Goal: Task Accomplishment & Management: Manage account settings

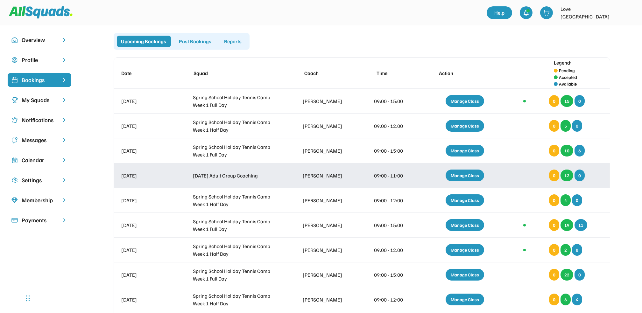
click at [466, 174] on div "Manage Class" at bounding box center [464, 176] width 39 height 12
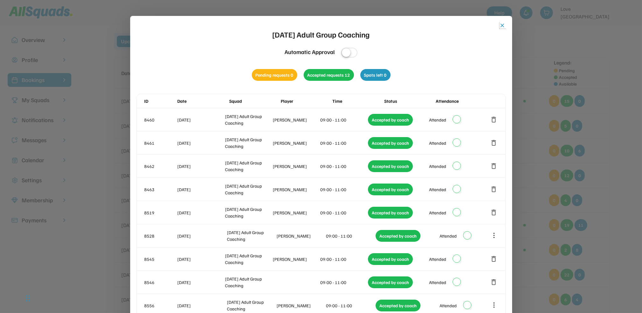
click at [502, 24] on button "close" at bounding box center [502, 25] width 6 height 6
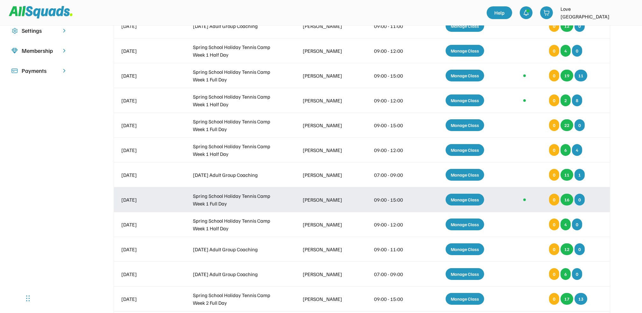
scroll to position [170, 0]
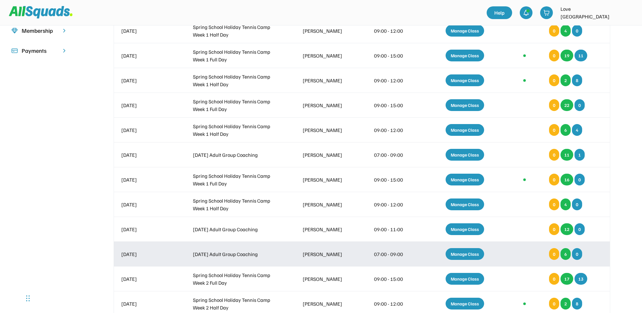
click at [468, 253] on div "Manage Class" at bounding box center [464, 254] width 39 height 12
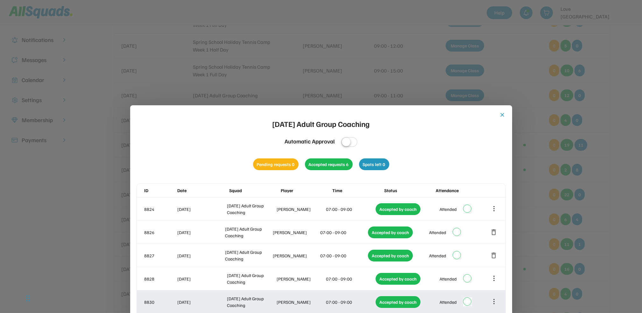
scroll to position [0, 0]
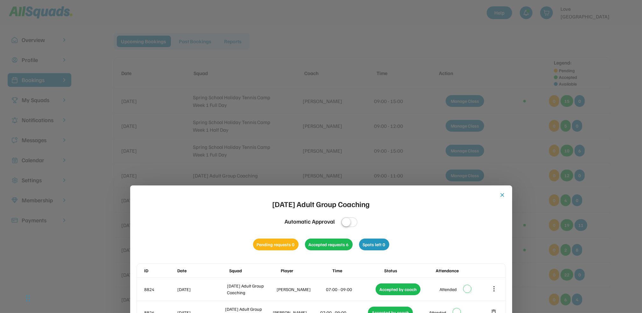
click at [501, 194] on button "close" at bounding box center [502, 195] width 6 height 6
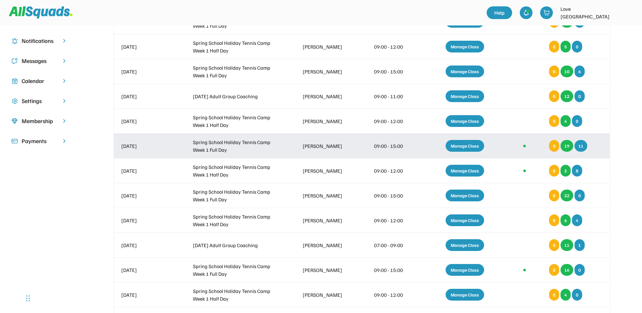
scroll to position [170, 0]
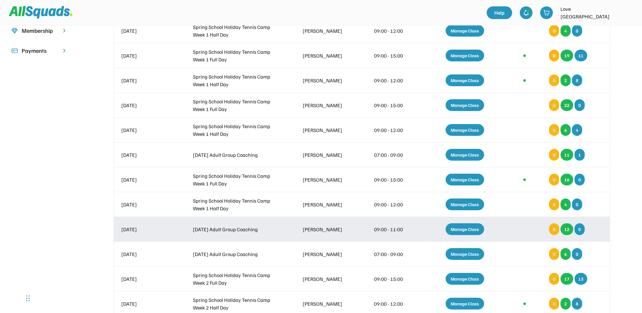
click at [467, 228] on div "Manage Class" at bounding box center [464, 229] width 39 height 12
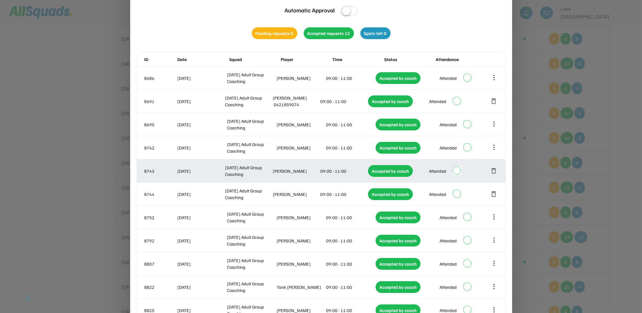
scroll to position [0, 0]
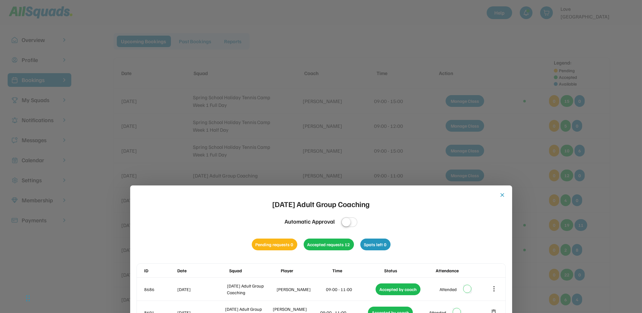
click at [504, 193] on button "close" at bounding box center [502, 195] width 6 height 6
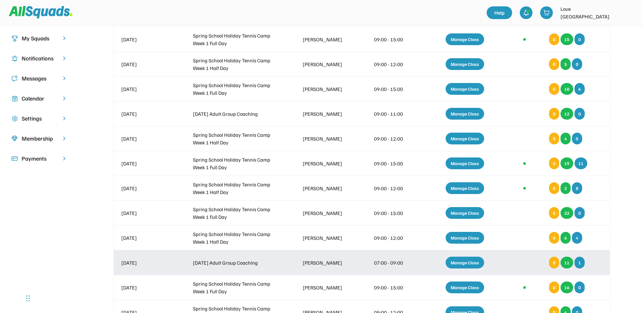
scroll to position [127, 0]
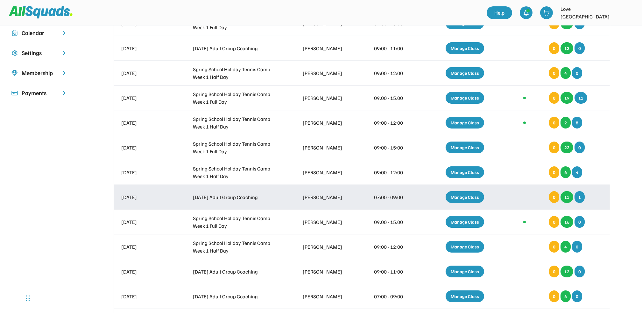
click at [464, 196] on div "Manage Class" at bounding box center [464, 197] width 39 height 12
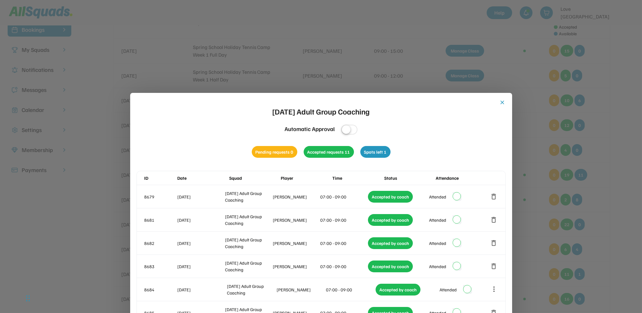
scroll to position [0, 0]
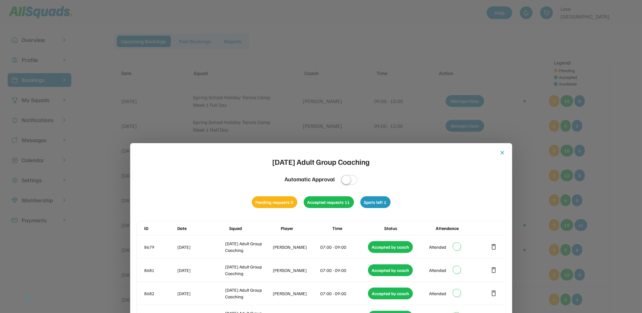
click at [502, 150] on button "close" at bounding box center [502, 153] width 6 height 6
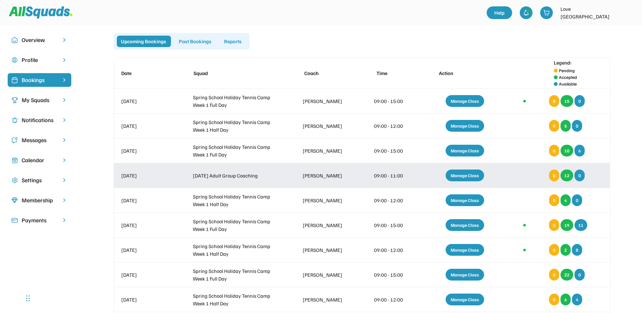
click at [466, 176] on div "Manage Class" at bounding box center [464, 176] width 39 height 12
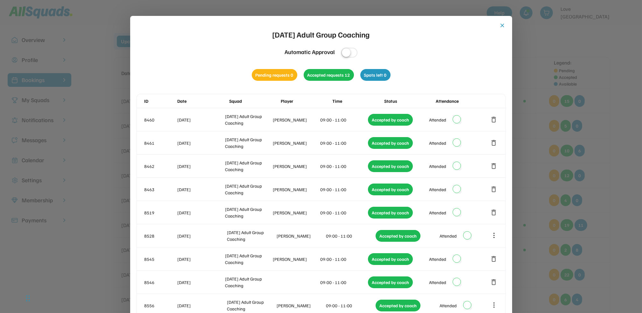
click at [502, 24] on button "close" at bounding box center [502, 25] width 6 height 6
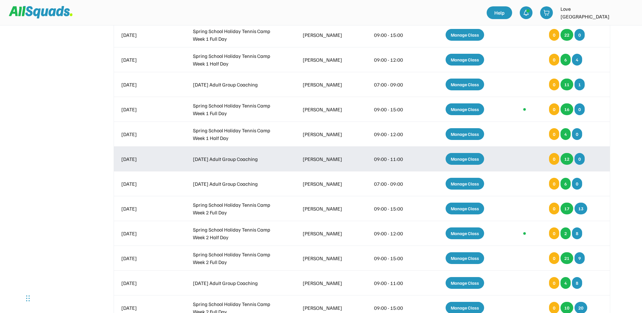
scroll to position [255, 0]
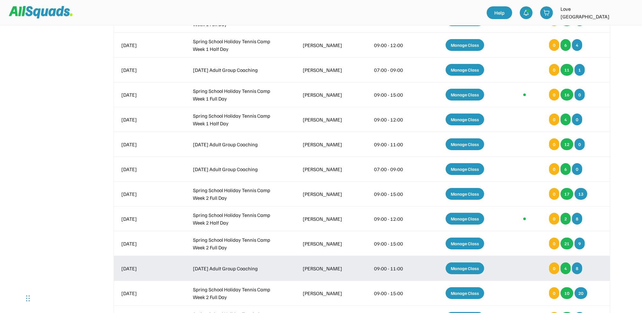
click at [470, 265] on div "Manage Class" at bounding box center [464, 269] width 39 height 12
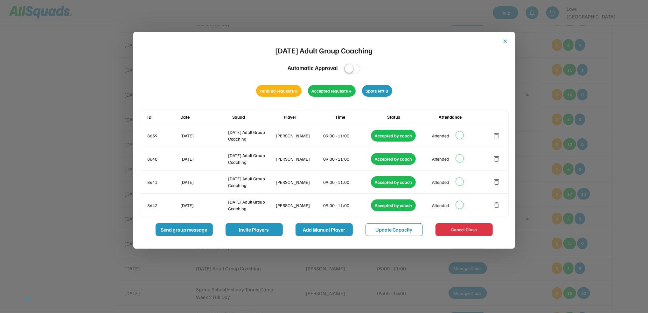
click at [326, 228] on button "Add Manual Player" at bounding box center [324, 229] width 57 height 13
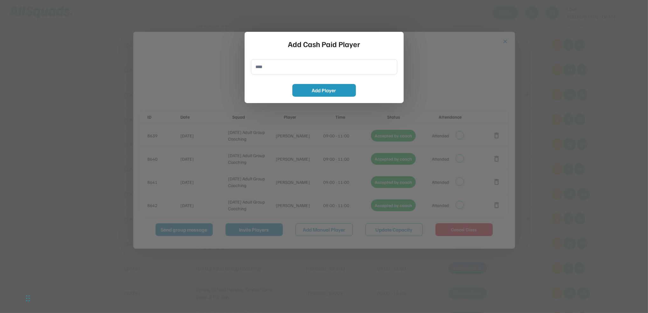
click at [255, 65] on input "input" at bounding box center [324, 66] width 146 height 15
type input "**********"
click at [332, 88] on button "Add Player" at bounding box center [324, 90] width 64 height 13
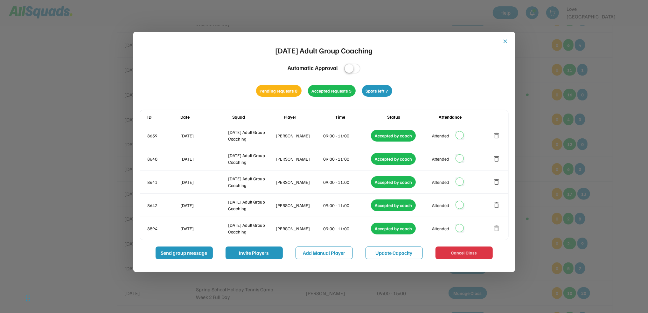
click at [504, 40] on button "close" at bounding box center [505, 41] width 6 height 6
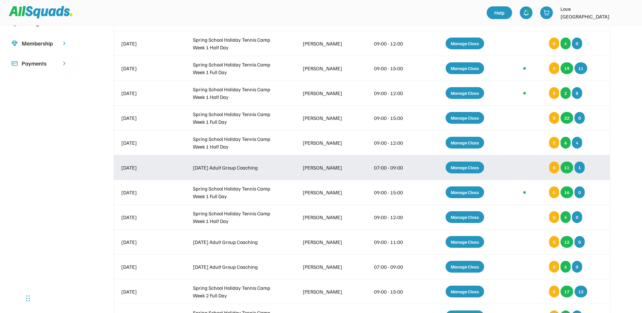
scroll to position [85, 0]
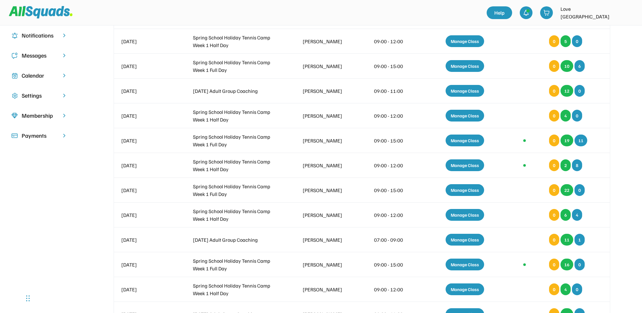
click at [37, 73] on div "Calendar" at bounding box center [40, 75] width 36 height 9
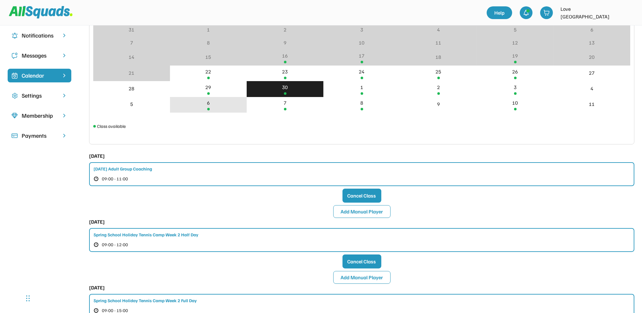
click at [209, 106] on div "6" at bounding box center [208, 103] width 3 height 8
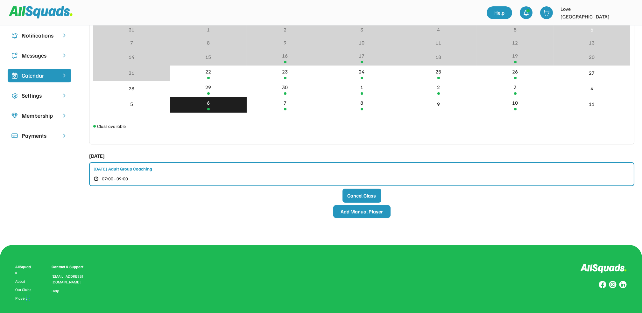
click at [363, 210] on button "Add Manual Player" at bounding box center [361, 211] width 57 height 13
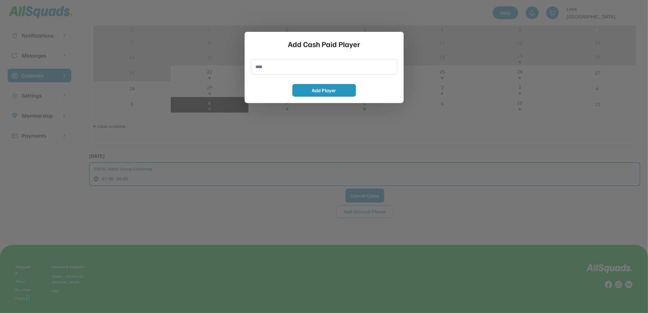
click at [268, 67] on input "input" at bounding box center [324, 66] width 146 height 15
type input "**********"
click at [338, 90] on button "Add Player" at bounding box center [324, 90] width 64 height 13
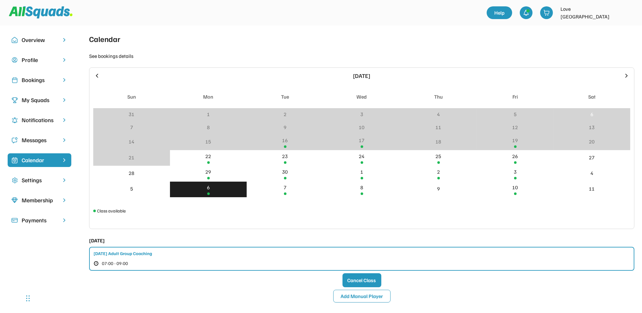
click at [43, 79] on div "Bookings" at bounding box center [40, 80] width 36 height 9
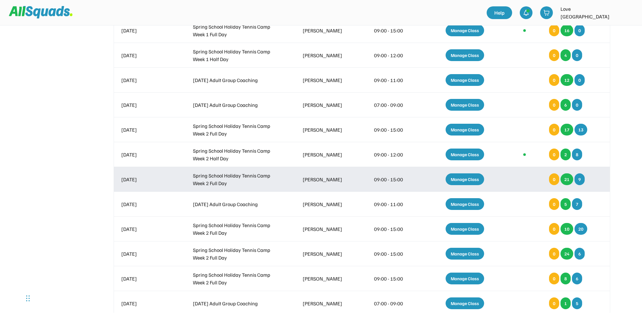
scroll to position [424, 0]
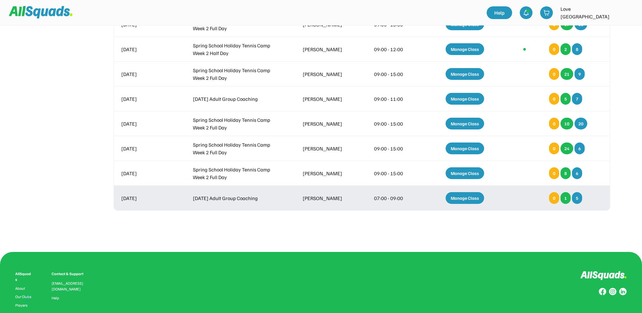
click at [469, 195] on div "Manage Class" at bounding box center [464, 198] width 39 height 12
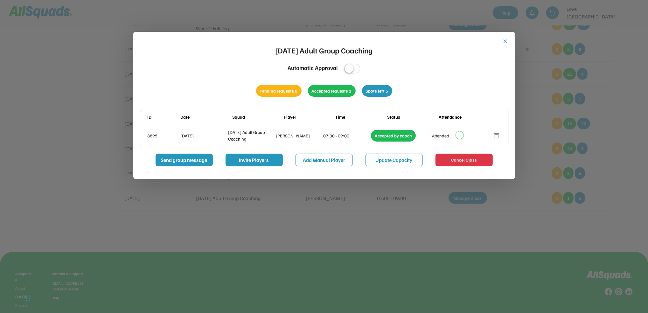
click at [505, 39] on button "close" at bounding box center [505, 41] width 6 height 6
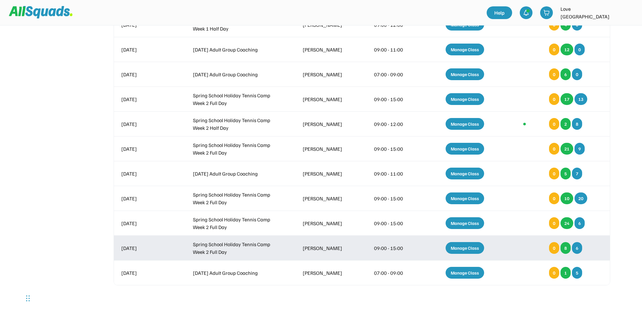
scroll to position [297, 0]
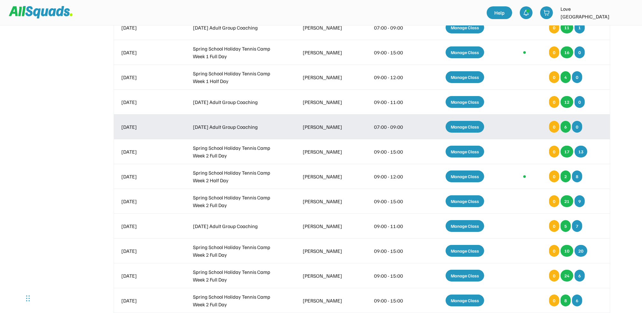
click at [468, 127] on div "Manage Class" at bounding box center [464, 127] width 39 height 12
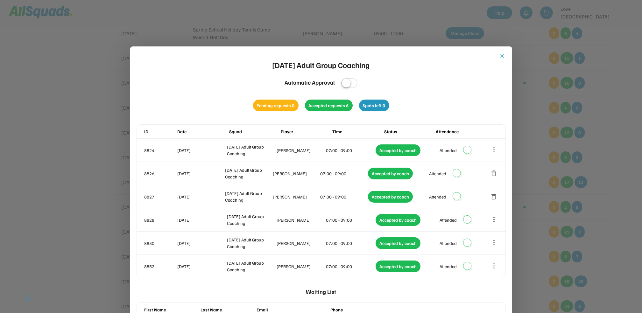
scroll to position [170, 0]
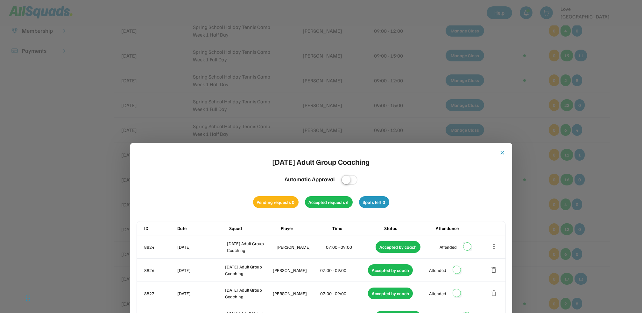
click at [501, 152] on button "close" at bounding box center [502, 153] width 6 height 6
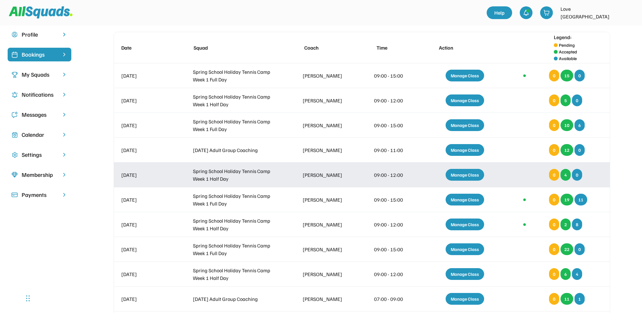
scroll to position [0, 0]
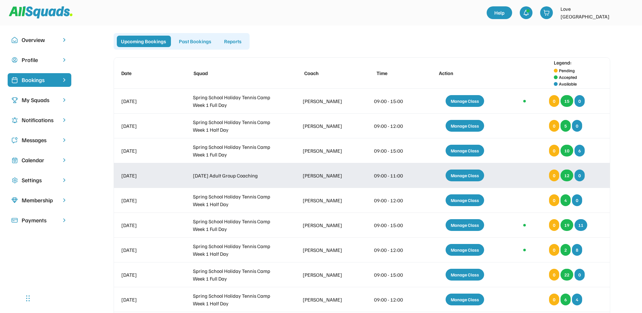
click at [465, 172] on div "Manage Class" at bounding box center [464, 176] width 39 height 12
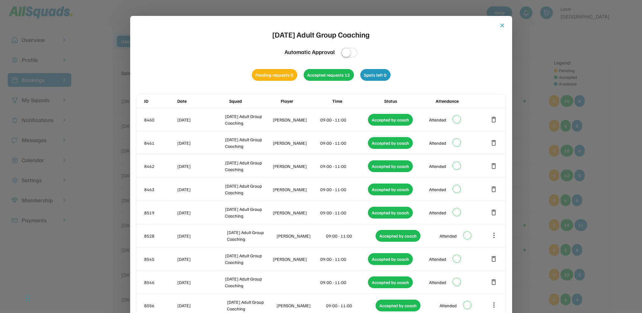
click at [501, 23] on button "close" at bounding box center [502, 25] width 6 height 6
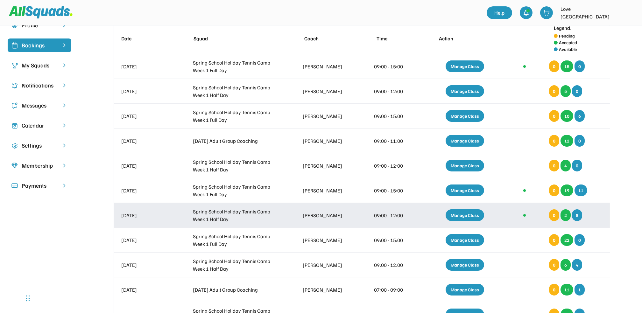
scroll to position [85, 0]
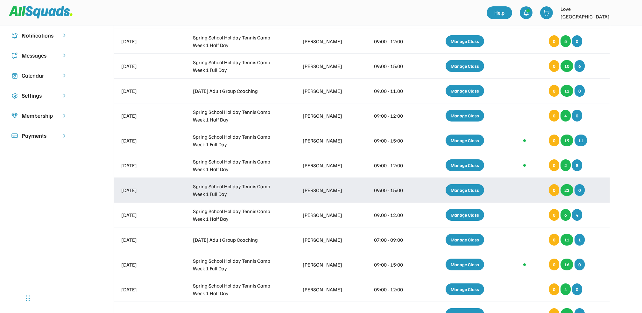
click at [465, 188] on div "Manage Class" at bounding box center [464, 190] width 39 height 12
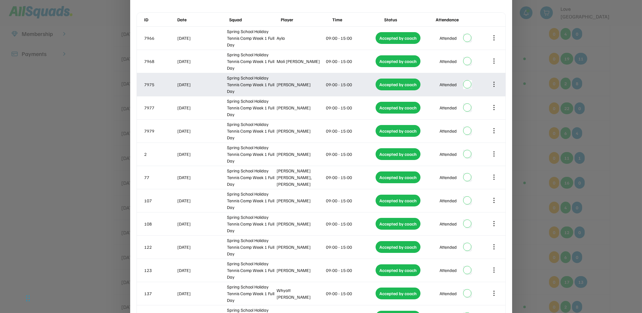
scroll to position [88, 0]
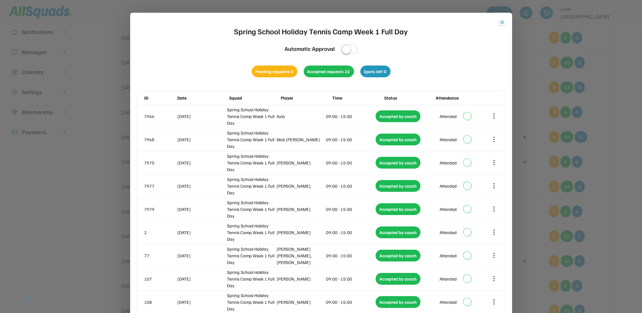
click at [501, 20] on button "close" at bounding box center [502, 22] width 6 height 6
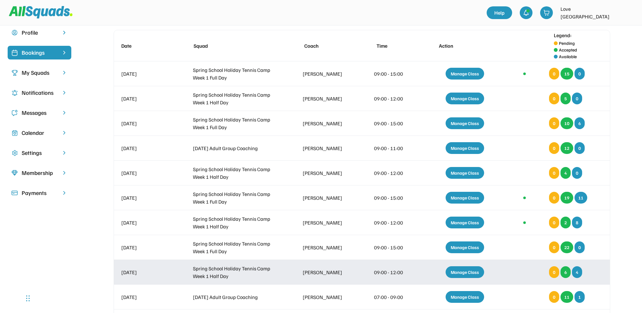
scroll to position [0, 0]
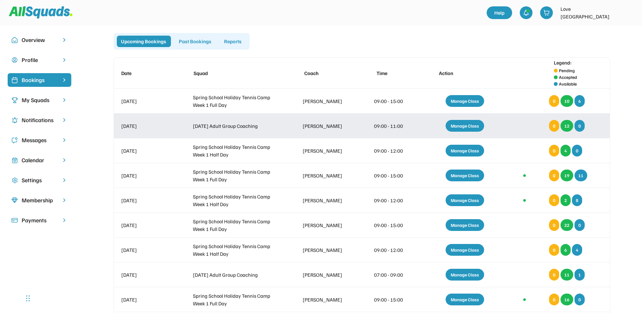
click at [467, 124] on div "Manage Class" at bounding box center [464, 126] width 39 height 12
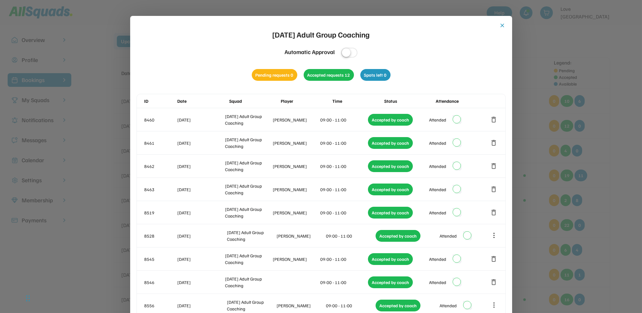
click at [501, 25] on button "close" at bounding box center [502, 25] width 6 height 6
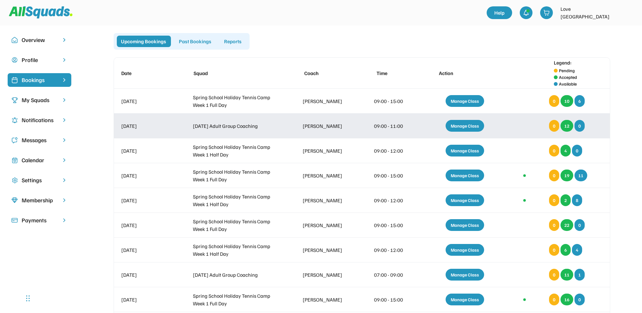
click at [467, 124] on div "Manage Class" at bounding box center [464, 126] width 39 height 12
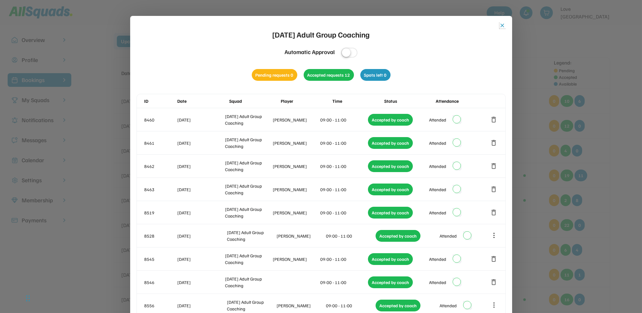
click at [502, 22] on button "close" at bounding box center [502, 25] width 6 height 6
